Goal: Task Accomplishment & Management: Complete application form

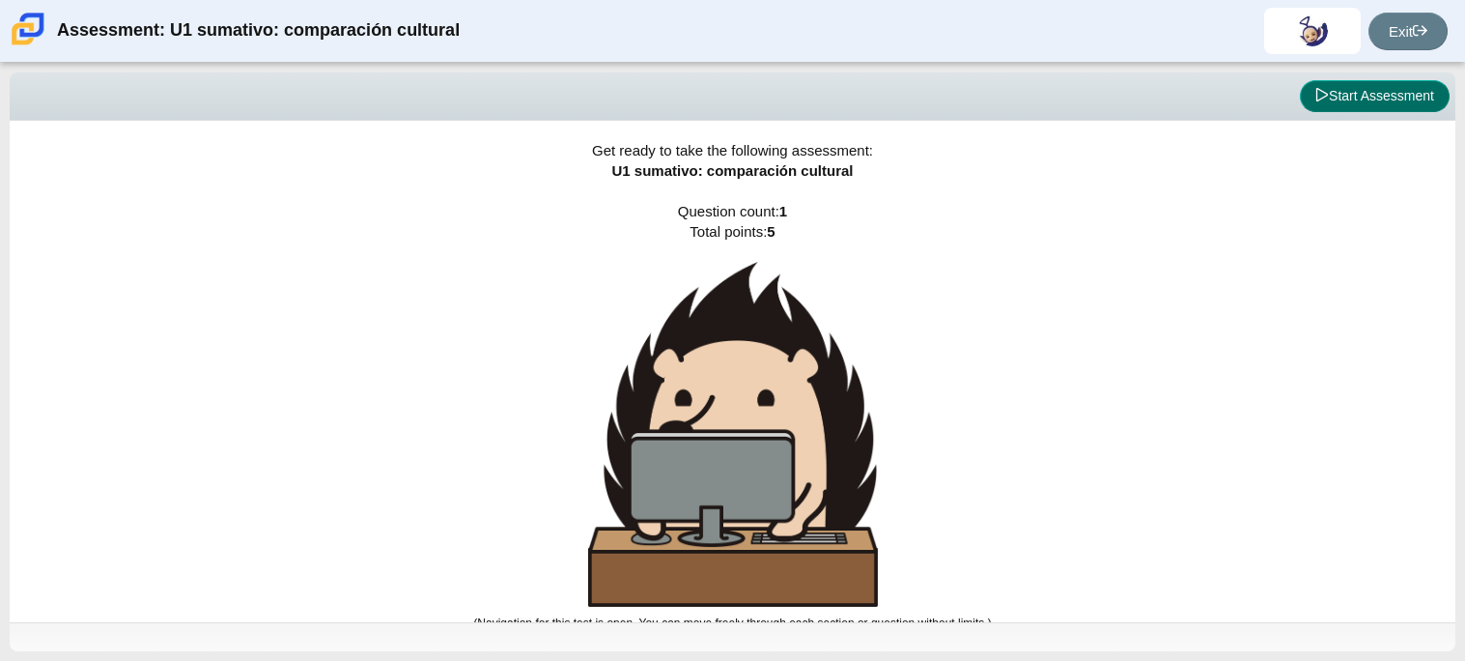
click at [1320, 93] on icon at bounding box center [1322, 95] width 14 height 14
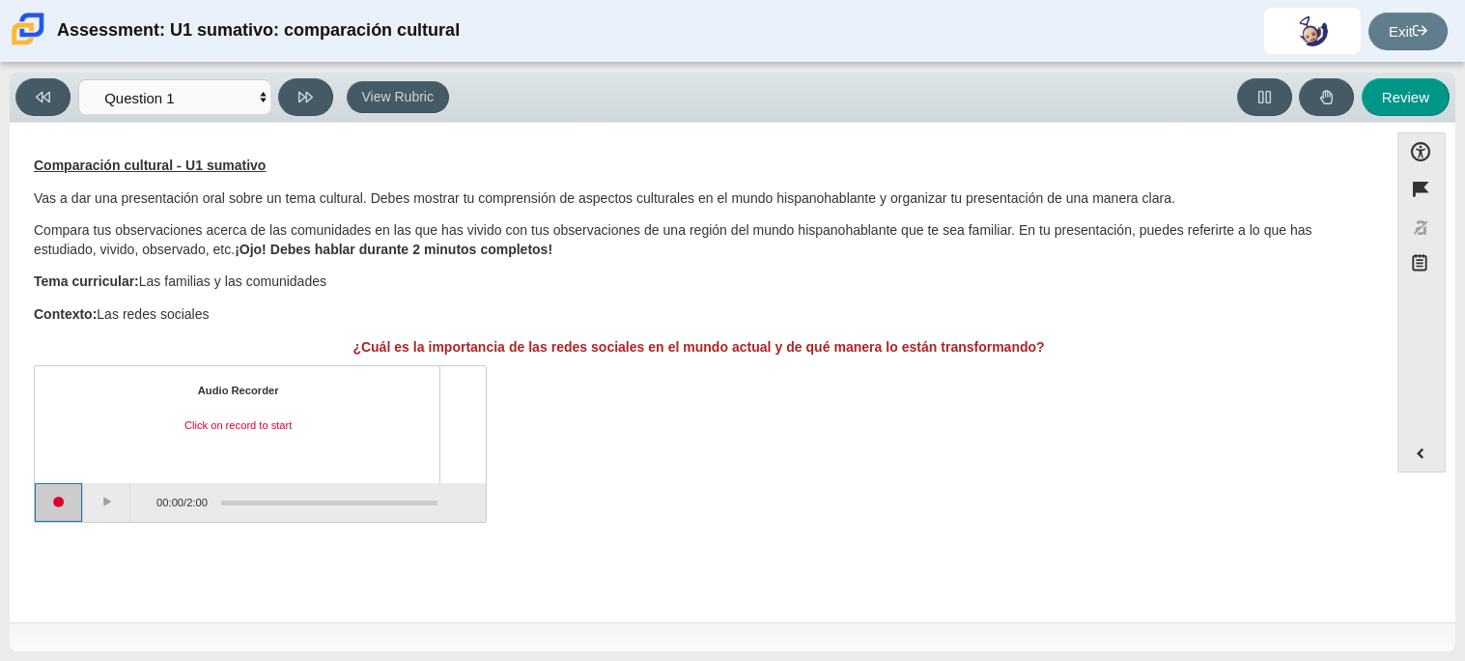
click at [78, 509] on button "Start recording" at bounding box center [59, 502] width 48 height 39
click at [106, 505] on button "Pause" at bounding box center [109, 502] width 48 height 39
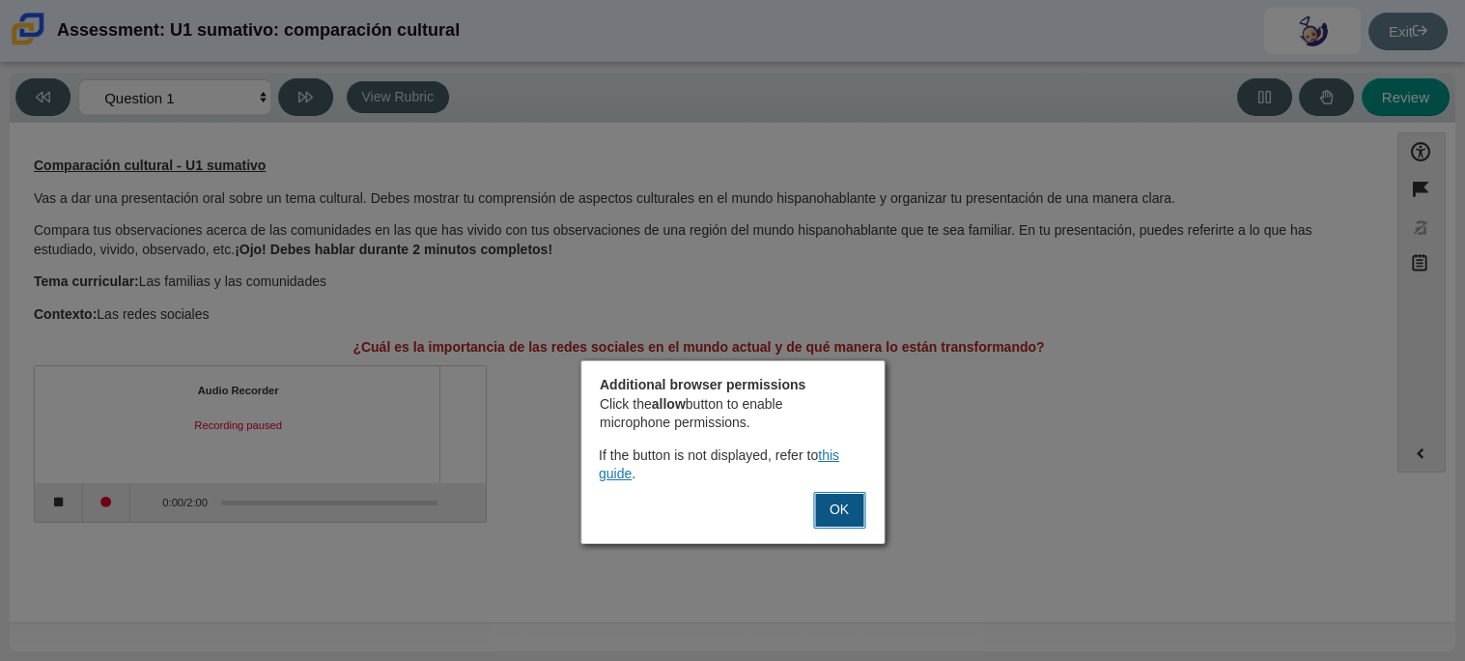
click at [843, 495] on button "OK" at bounding box center [839, 510] width 52 height 37
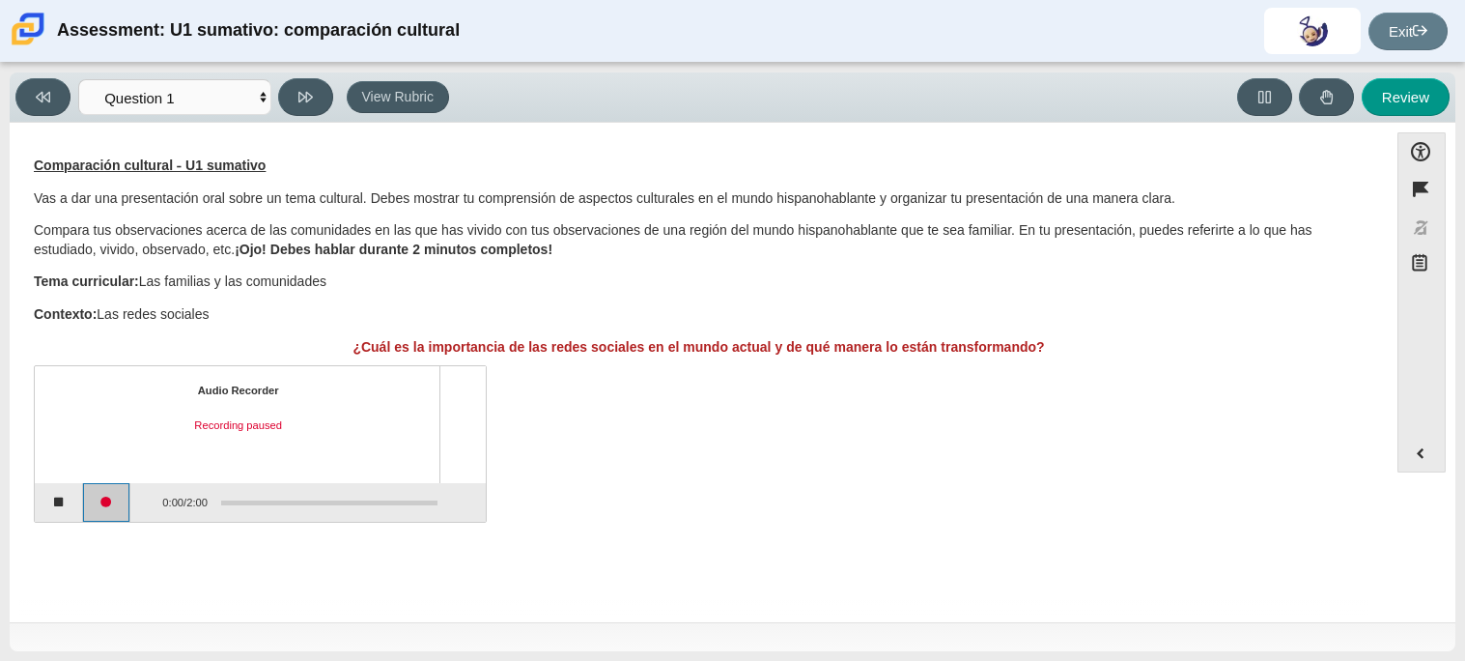
click at [94, 509] on button "Continue recording" at bounding box center [107, 502] width 48 height 39
click at [94, 509] on button "Pause" at bounding box center [107, 502] width 48 height 39
click at [94, 513] on button "Continue recording" at bounding box center [107, 502] width 48 height 39
click at [94, 513] on button "Pause" at bounding box center [107, 502] width 48 height 39
click at [94, 513] on button "Continue recording" at bounding box center [107, 502] width 48 height 39
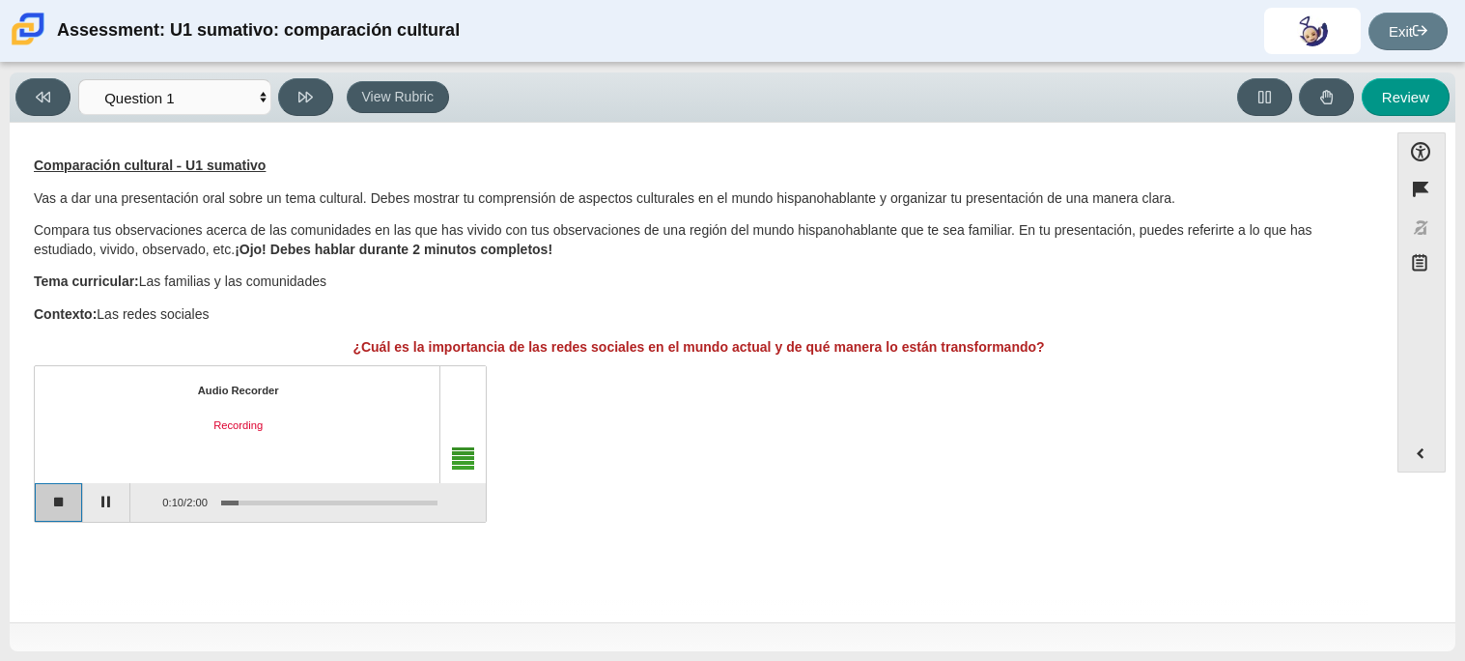
click at [59, 507] on button "Stop recording" at bounding box center [59, 502] width 48 height 39
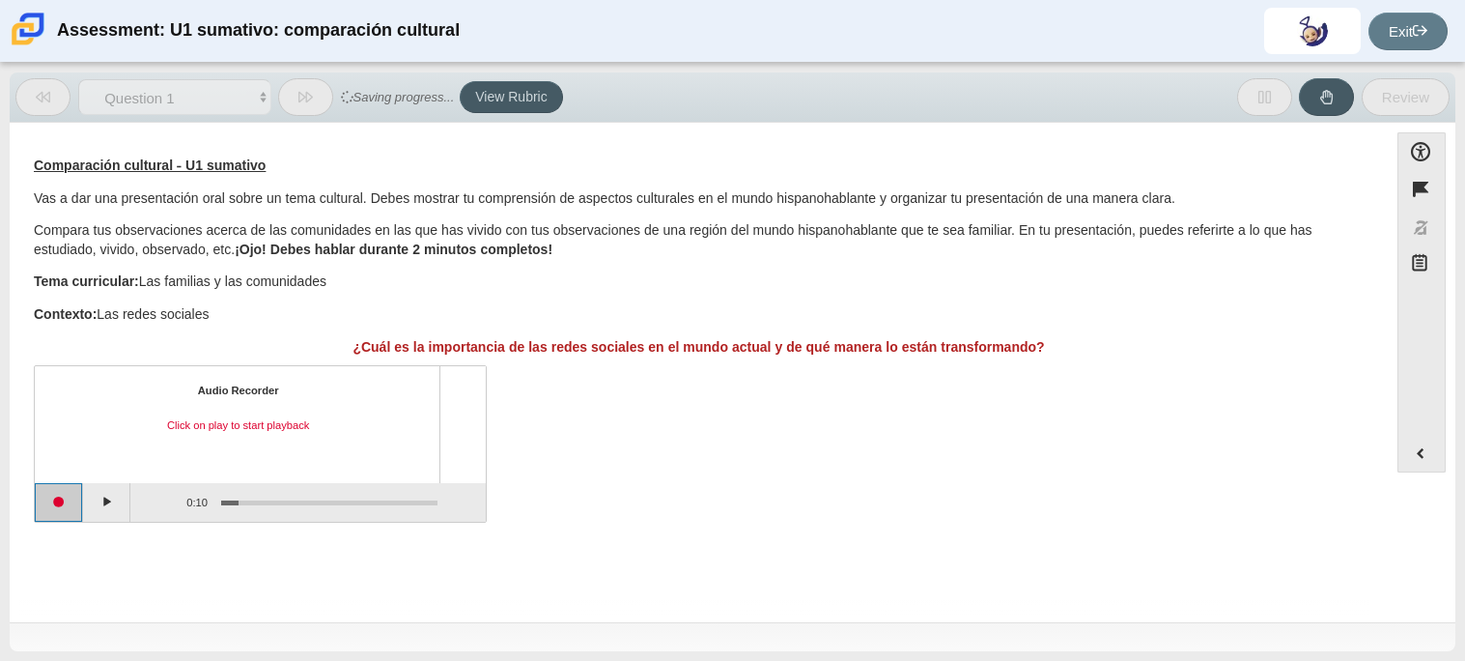
click at [59, 507] on button "Start recording" at bounding box center [59, 502] width 48 height 39
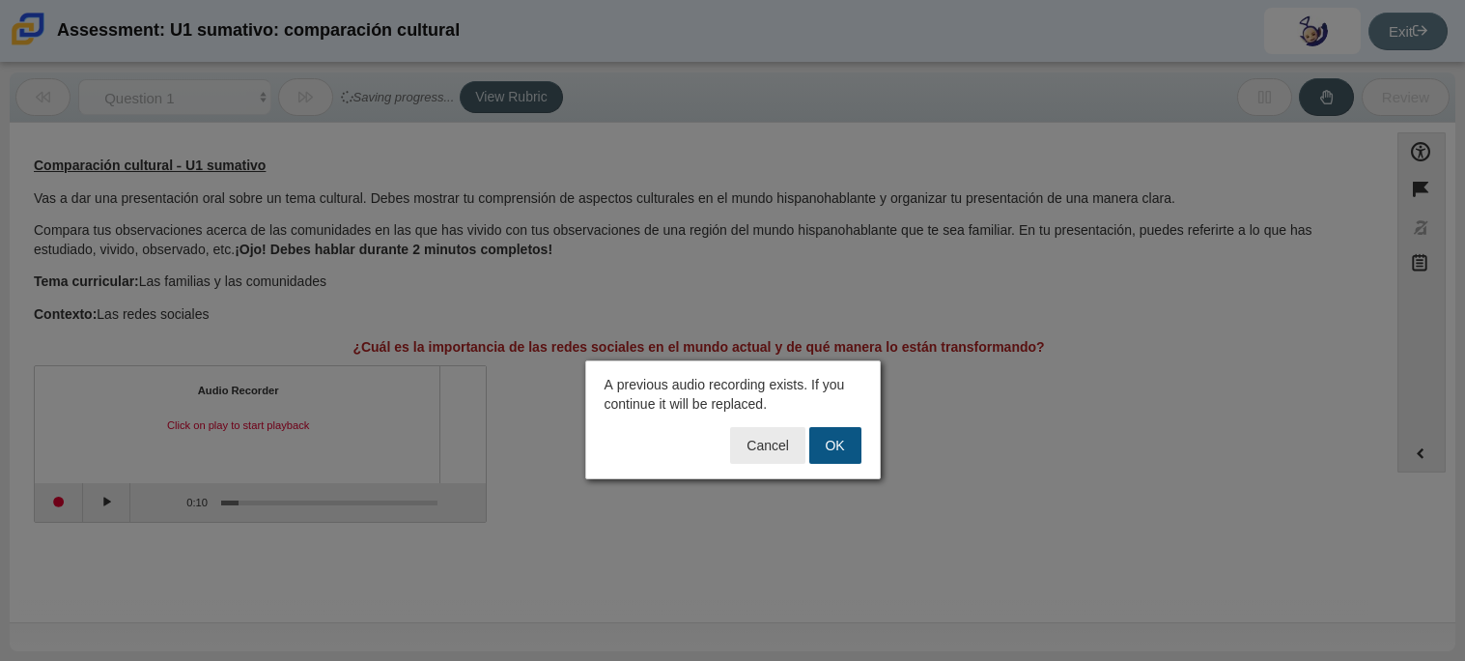
click at [831, 451] on button "OK" at bounding box center [835, 445] width 52 height 37
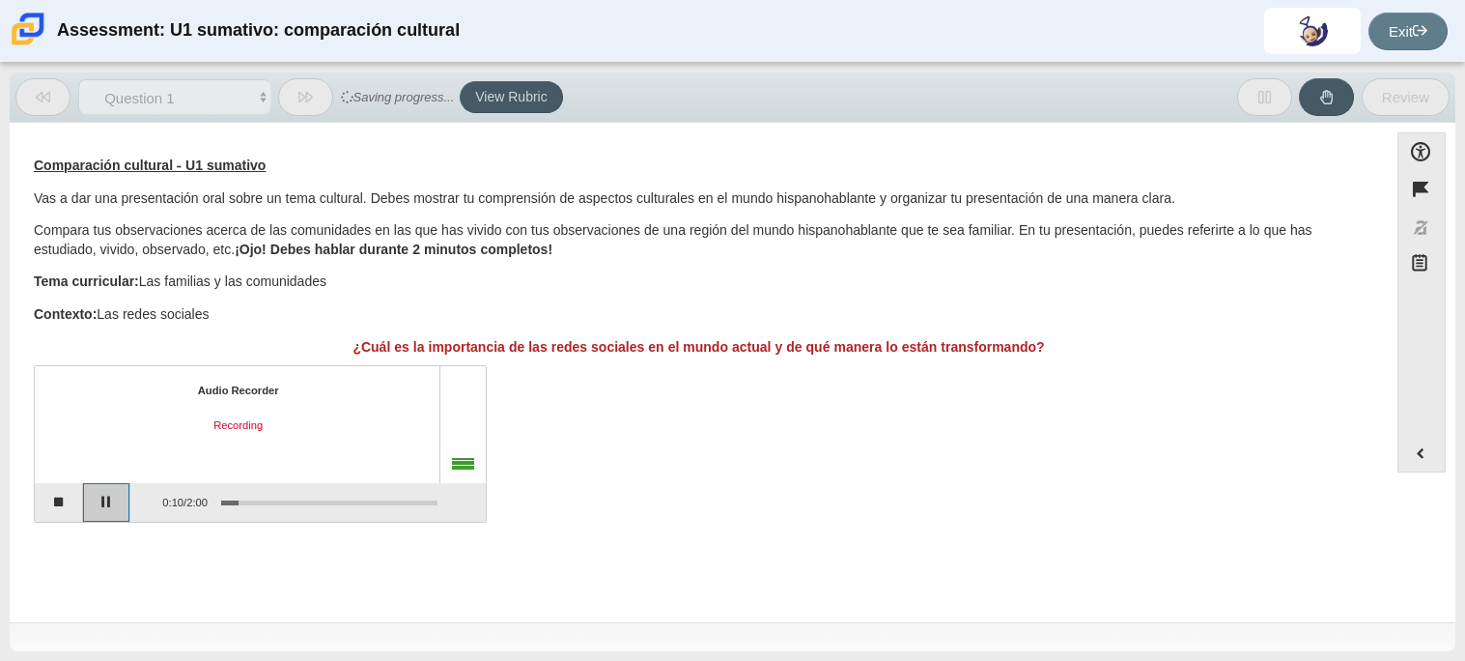
click at [122, 501] on button "Pause" at bounding box center [107, 502] width 48 height 39
click at [122, 501] on button "Continue recording" at bounding box center [107, 502] width 48 height 39
click at [122, 501] on button "Pause" at bounding box center [107, 502] width 48 height 39
click at [122, 501] on button "Continue recording" at bounding box center [107, 502] width 48 height 39
click at [122, 501] on button "Pause" at bounding box center [107, 502] width 48 height 39
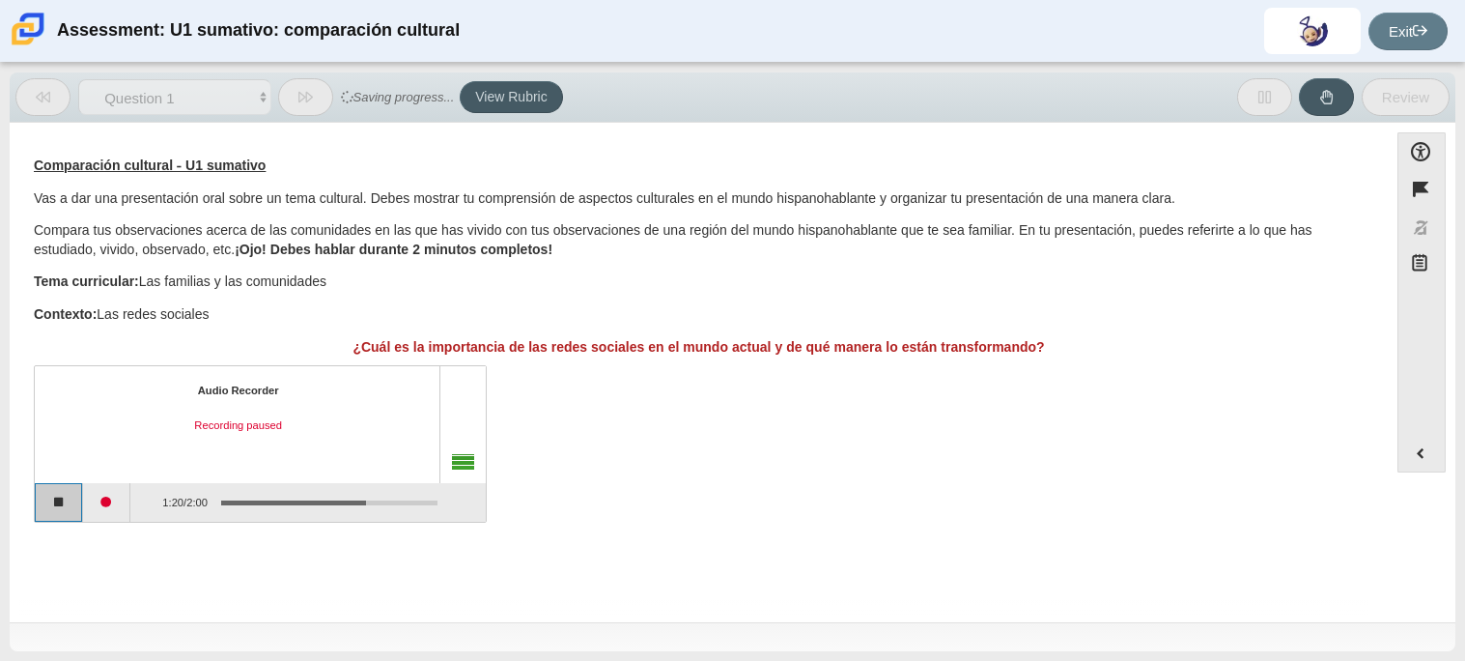
click at [68, 505] on button "Stop recording" at bounding box center [59, 502] width 48 height 39
click at [122, 508] on button "Play" at bounding box center [107, 502] width 48 height 39
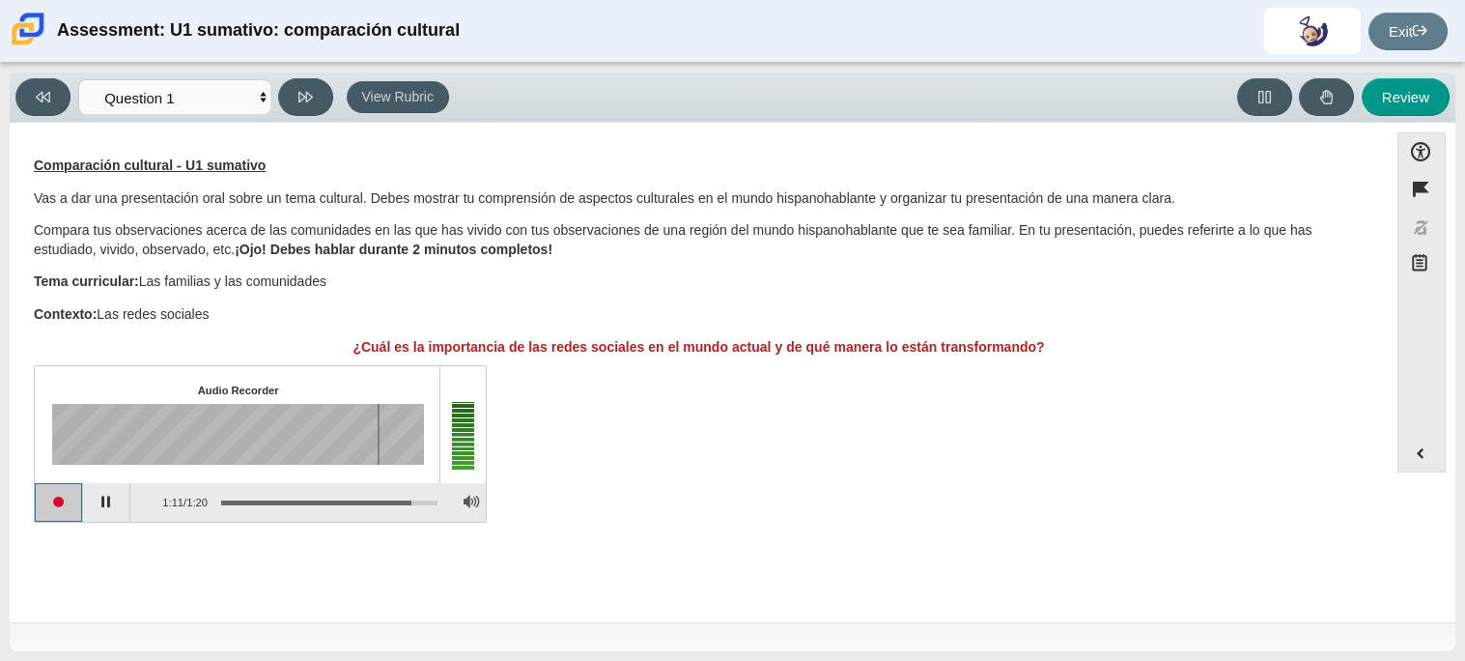
click at [78, 509] on button "Start recording" at bounding box center [59, 502] width 48 height 39
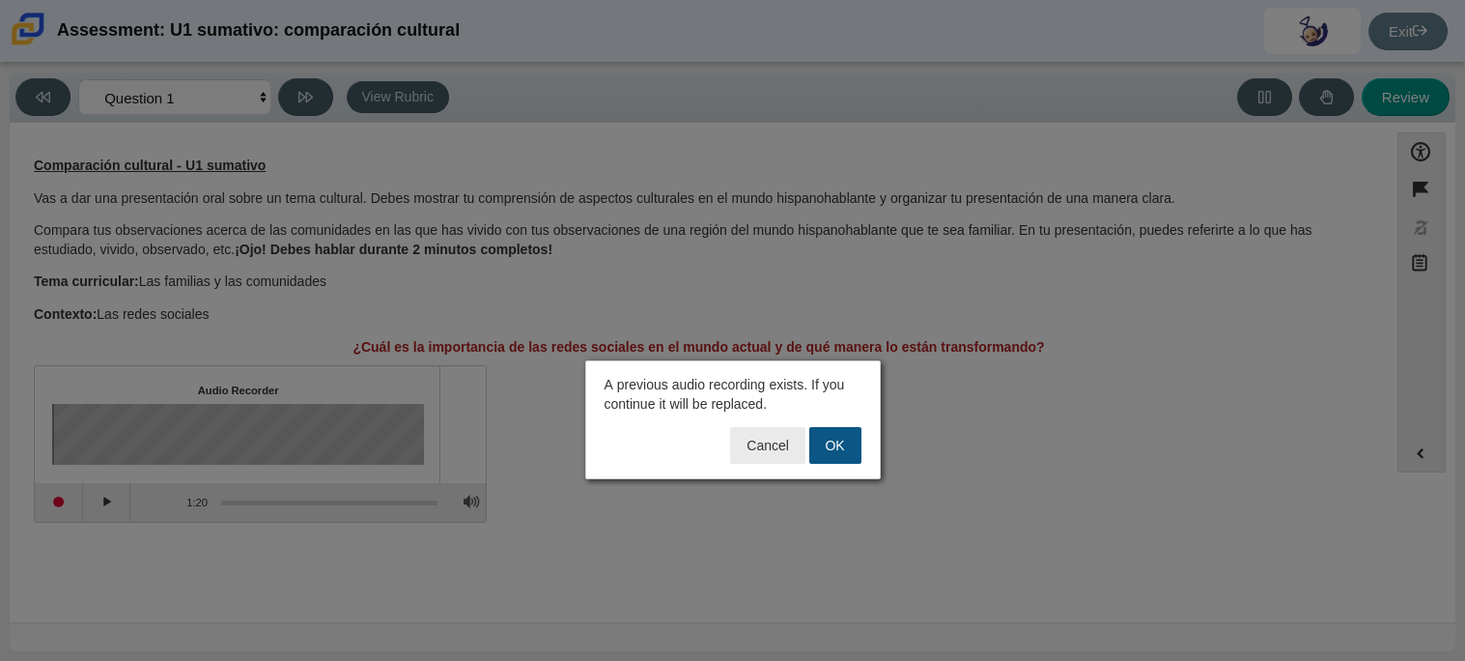
click at [836, 444] on button "OK" at bounding box center [835, 445] width 52 height 37
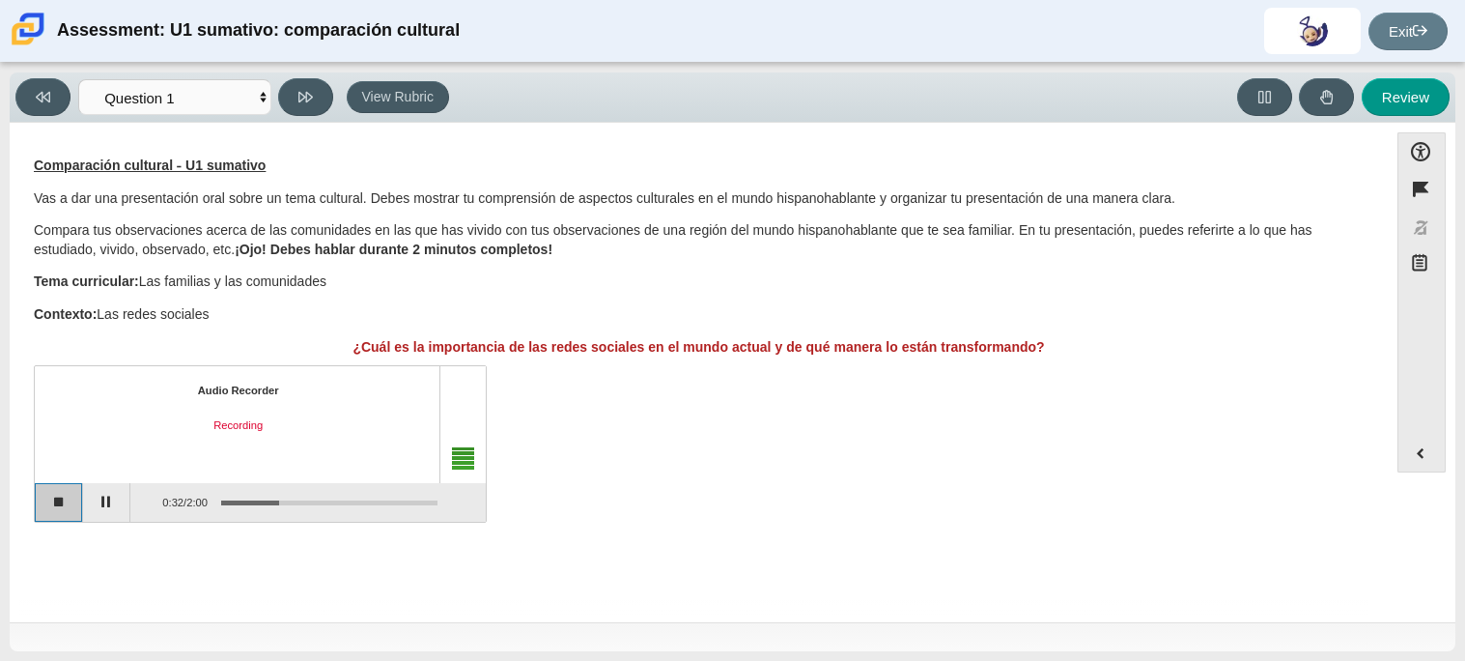
click at [74, 501] on button "Stop recording" at bounding box center [59, 502] width 48 height 39
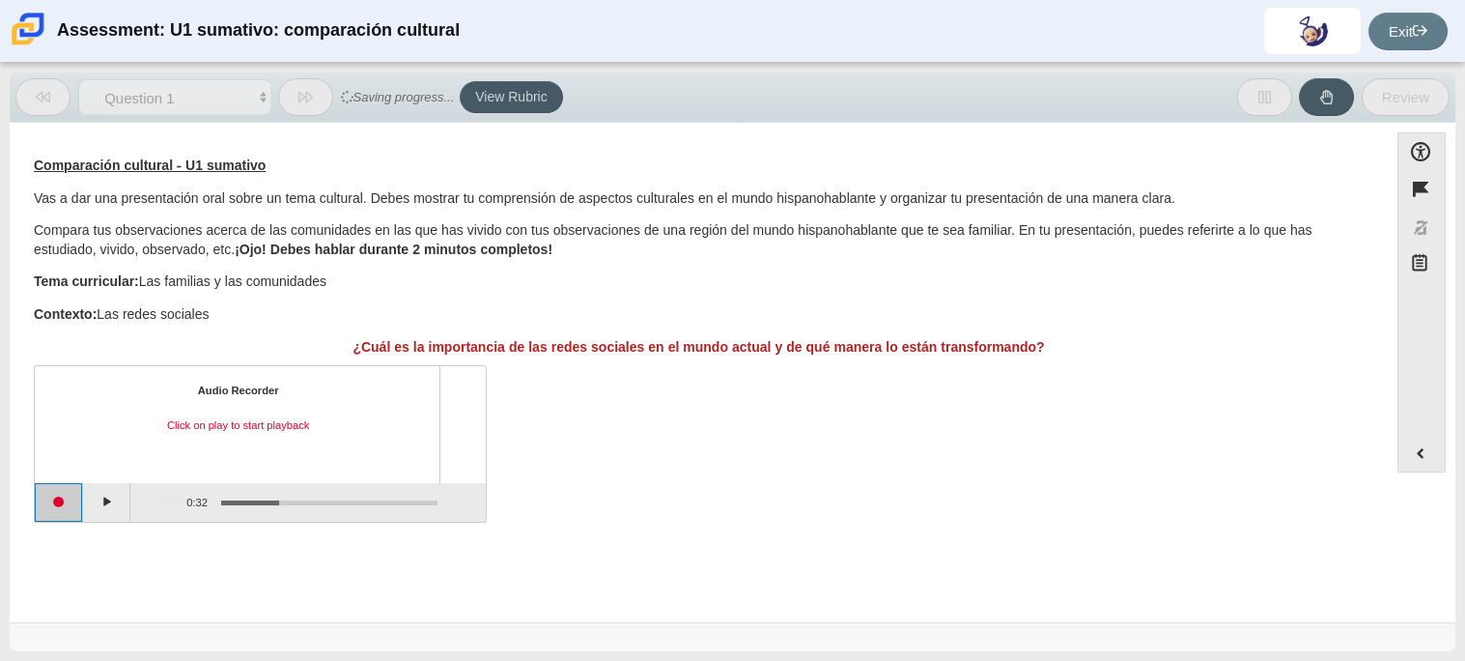
click at [74, 501] on button "Start recording" at bounding box center [59, 502] width 48 height 39
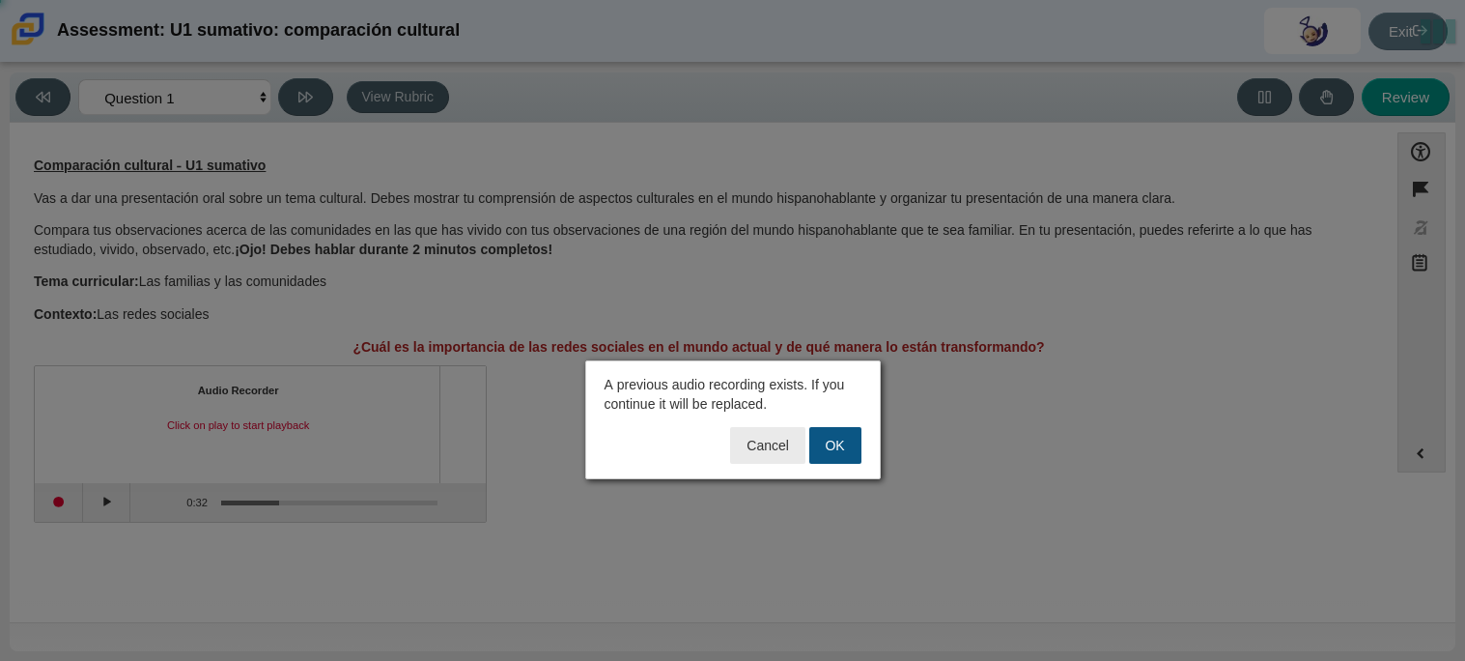
click at [838, 454] on button "OK" at bounding box center [835, 445] width 52 height 37
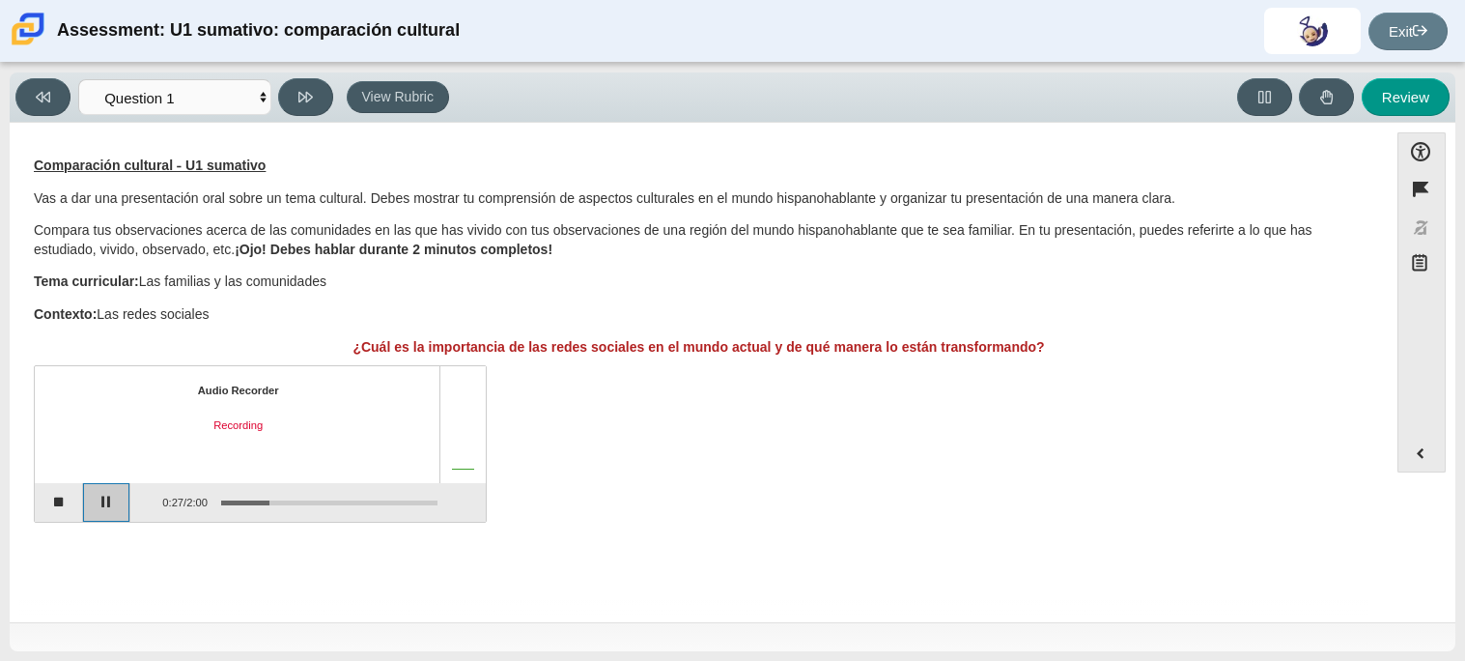
click at [114, 512] on button "Pause" at bounding box center [107, 502] width 48 height 39
click at [104, 512] on button "Continue recording" at bounding box center [107, 502] width 48 height 39
click at [111, 514] on button "Pause" at bounding box center [107, 502] width 48 height 39
click at [111, 514] on button "Continue recording" at bounding box center [107, 502] width 48 height 39
click at [111, 514] on button "Pause" at bounding box center [107, 502] width 48 height 39
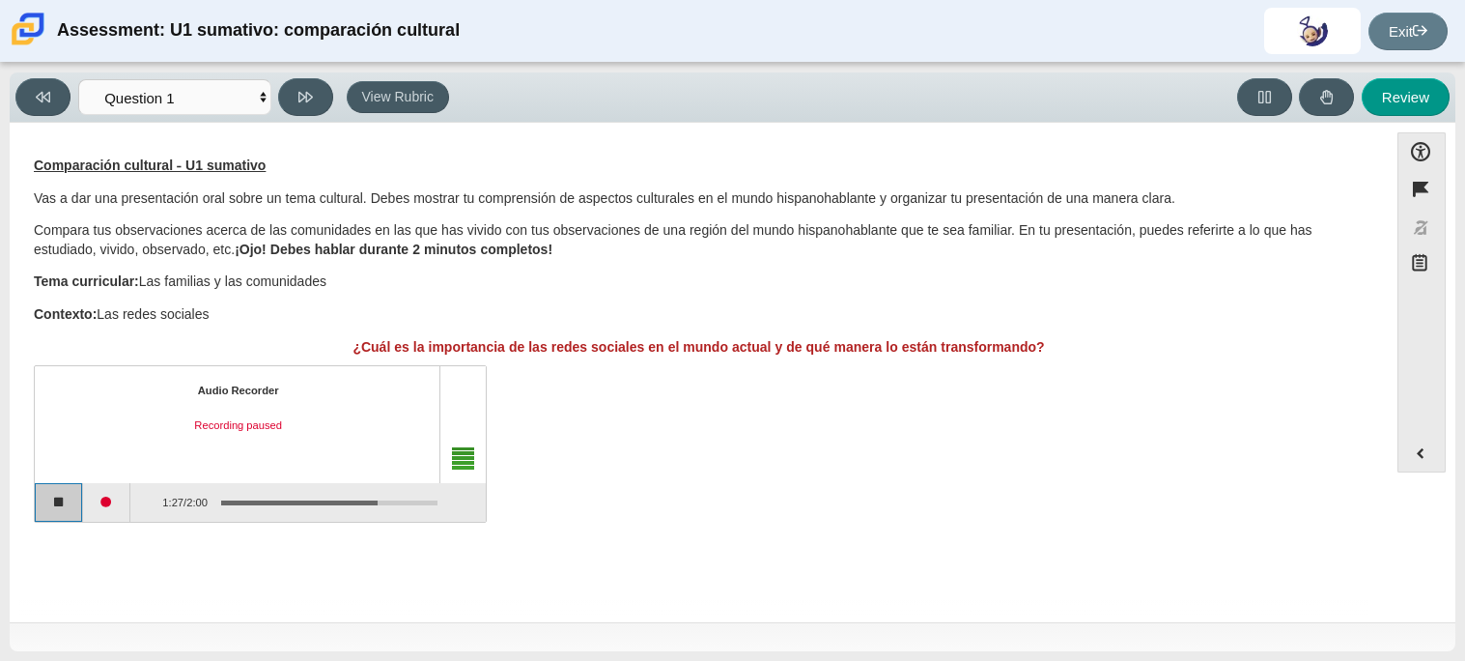
click at [75, 497] on button "Stop recording" at bounding box center [59, 502] width 48 height 39
click at [117, 502] on button "Play" at bounding box center [107, 502] width 48 height 39
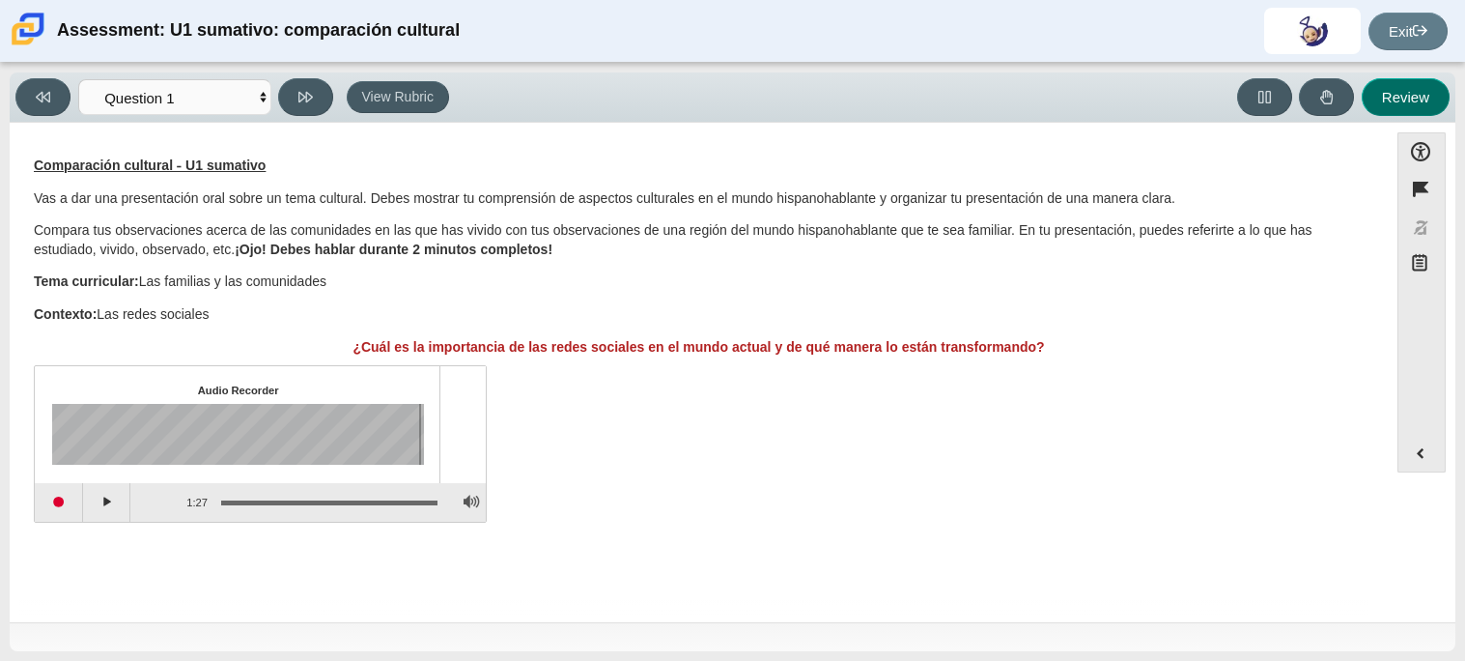
click at [1413, 94] on button "Review" at bounding box center [1406, 97] width 88 height 38
select select "review"
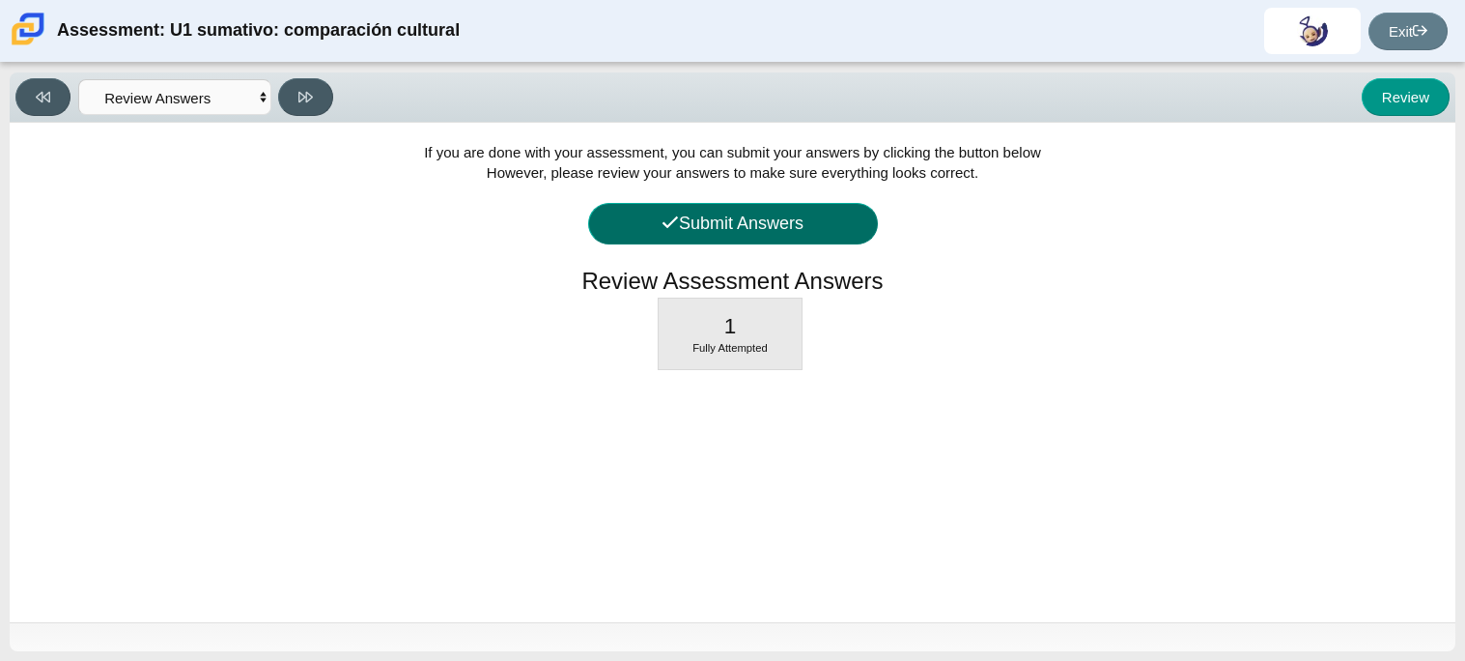
click at [786, 233] on button "Submit Answers" at bounding box center [733, 224] width 290 height 42
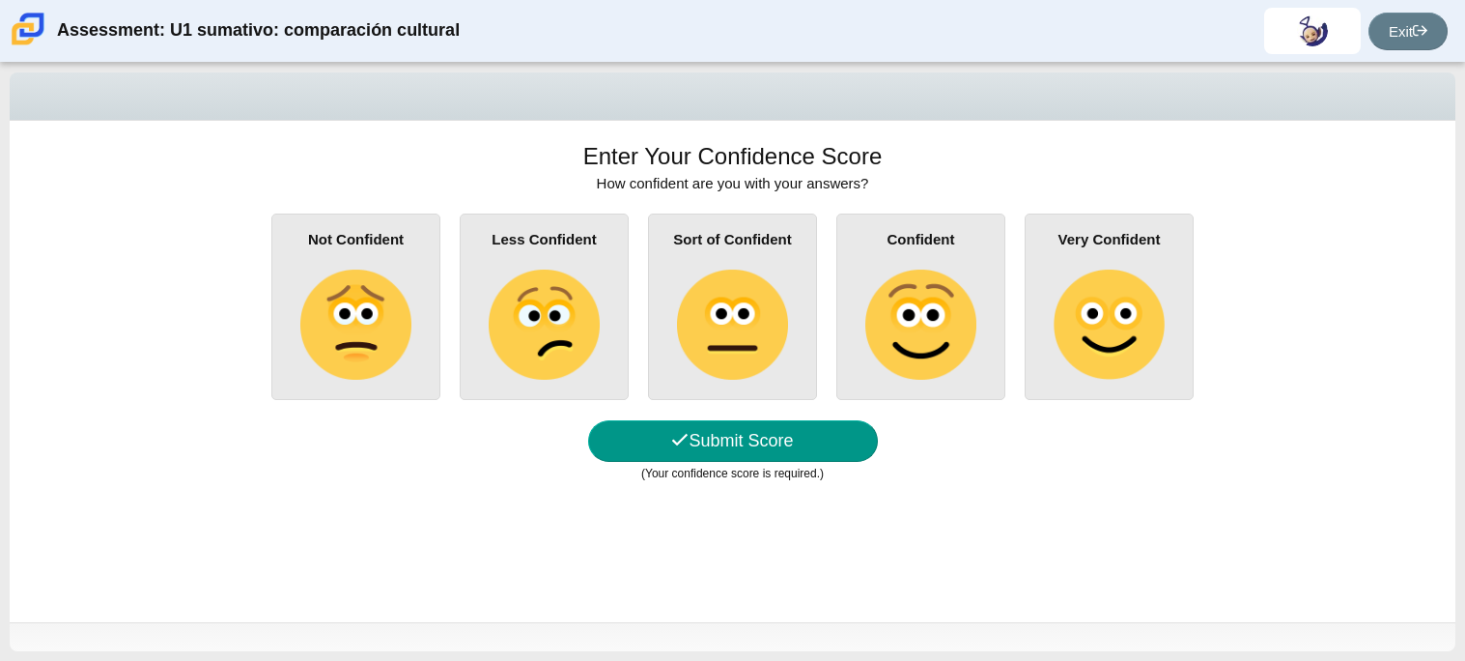
click at [418, 301] on div "Not Confident" at bounding box center [355, 306] width 169 height 186
click at [0, 0] on input "Not Confident" at bounding box center [0, 0] width 0 height 0
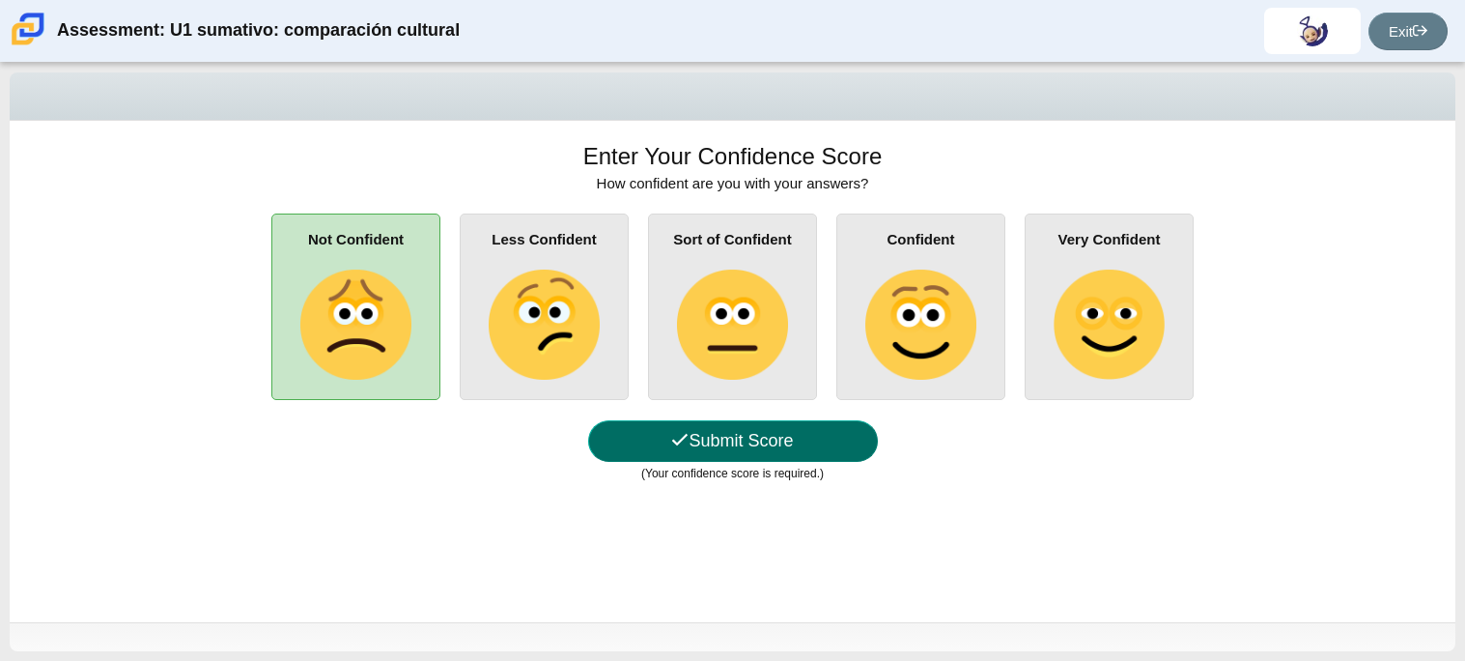
click at [794, 430] on button "Submit Score" at bounding box center [733, 441] width 290 height 42
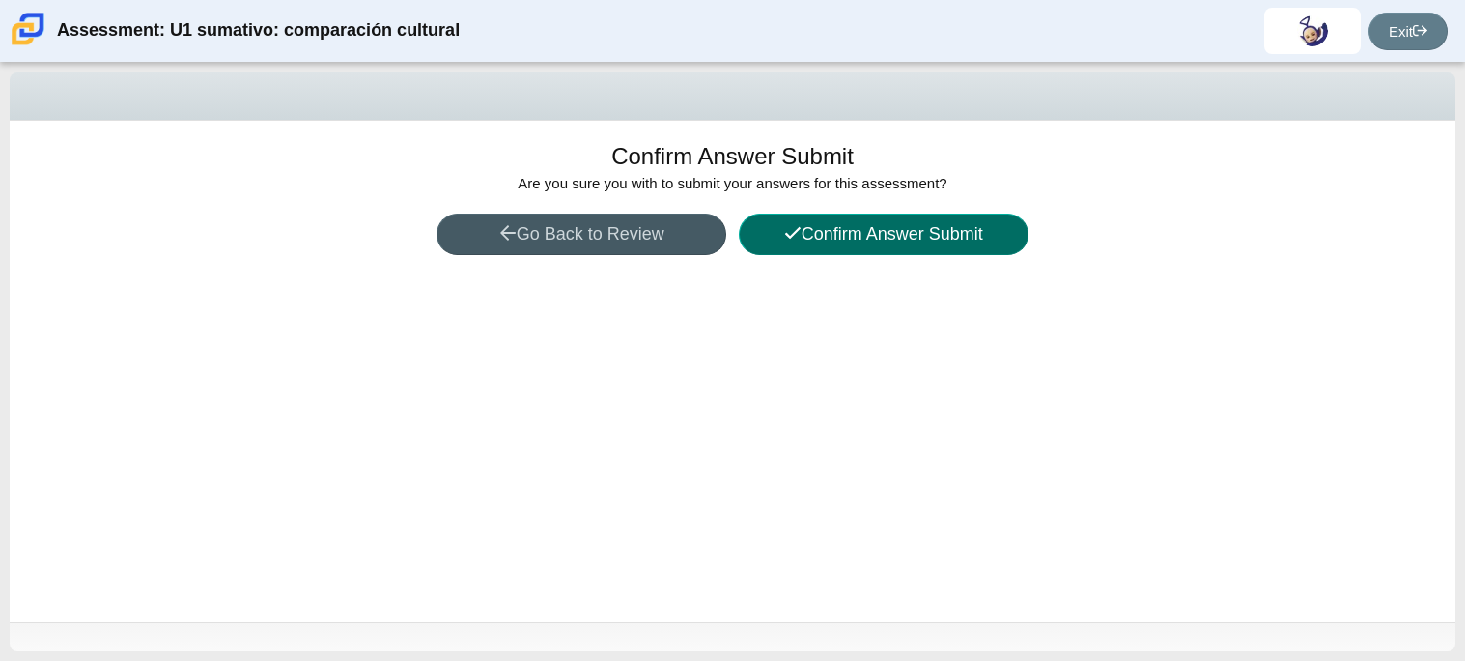
click at [903, 220] on button "Confirm Answer Submit" at bounding box center [884, 234] width 290 height 42
